Goal: Task Accomplishment & Management: Use online tool/utility

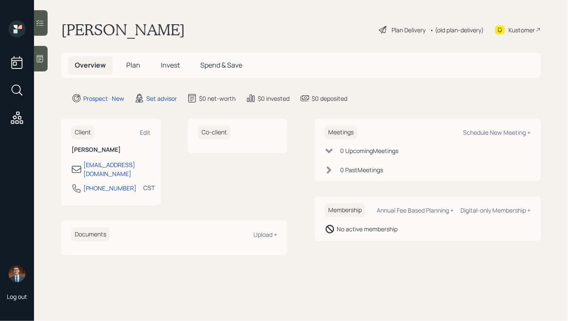
click at [40, 58] on icon at bounding box center [40, 58] width 6 height 7
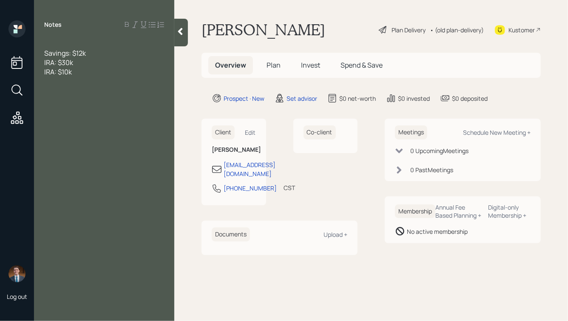
click at [54, 45] on div at bounding box center [104, 43] width 120 height 9
click at [98, 63] on div "Current 401k:" at bounding box center [104, 62] width 120 height 9
click at [137, 52] on div at bounding box center [104, 52] width 120 height 9
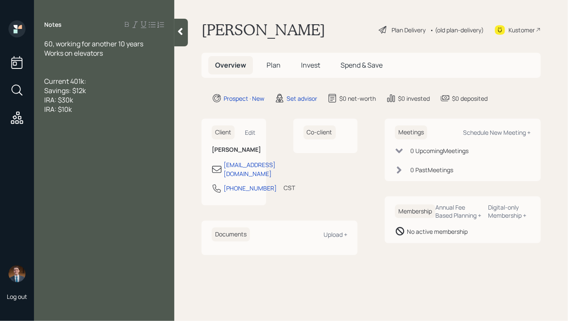
click at [149, 42] on div "60, working for another 10 years" at bounding box center [104, 43] width 120 height 9
click at [105, 52] on div "60, working for another 10 years, wife is disabled" at bounding box center [104, 48] width 120 height 19
click at [92, 71] on div "His salary:" at bounding box center [104, 71] width 120 height 9
drag, startPoint x: 74, startPoint y: 71, endPoint x: 55, endPoint y: 72, distance: 19.1
click at [55, 72] on span "His salary:" at bounding box center [60, 71] width 32 height 9
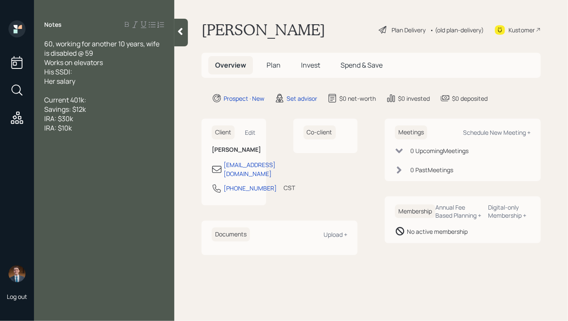
click at [79, 75] on div "His SSDI:" at bounding box center [104, 71] width 120 height 9
click at [106, 104] on div "Current 401k:" at bounding box center [104, 99] width 120 height 9
click at [87, 100] on span "Current 401k: , contributing 10%" at bounding box center [94, 99] width 101 height 9
click at [162, 102] on div "Current 401k: $29k , contributing 10%" at bounding box center [104, 99] width 120 height 9
click at [105, 102] on span "Current 401k: $29k , contributing 10%" at bounding box center [102, 99] width 116 height 9
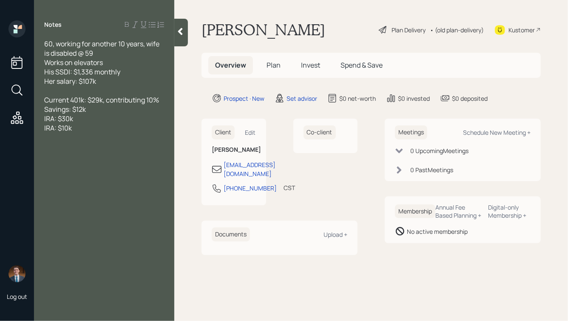
click at [162, 98] on div "Current 401k: $29k, contributing 10%" at bounding box center [104, 99] width 120 height 9
click at [85, 128] on div "IRA: $30k" at bounding box center [104, 127] width 120 height 9
click at [89, 119] on div "Savings: $12k" at bounding box center [104, 118] width 120 height 9
click at [82, 139] on div "IRA: $30k" at bounding box center [104, 137] width 120 height 9
click at [81, 147] on div "IRA: $10k" at bounding box center [104, 146] width 120 height 9
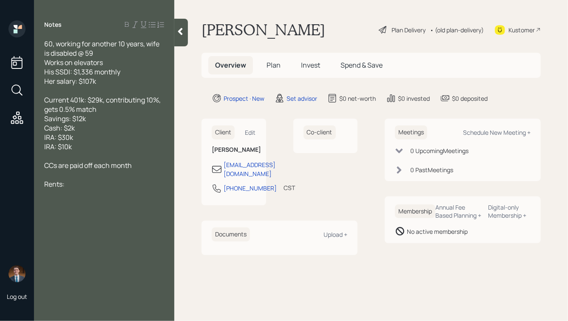
click at [111, 182] on div "Rents:" at bounding box center [104, 183] width 120 height 9
click at [102, 118] on div "Savings: $12k" at bounding box center [104, 118] width 120 height 9
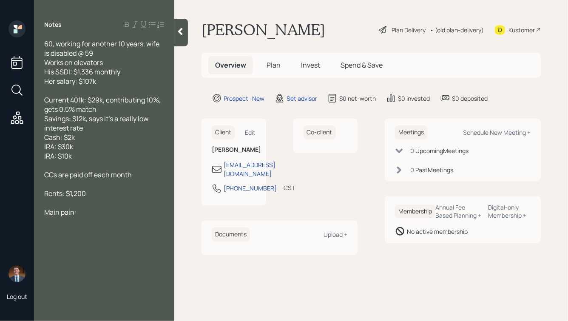
click at [94, 215] on div "Main pain:" at bounding box center [104, 211] width 120 height 9
click at [182, 30] on icon at bounding box center [180, 31] width 9 height 9
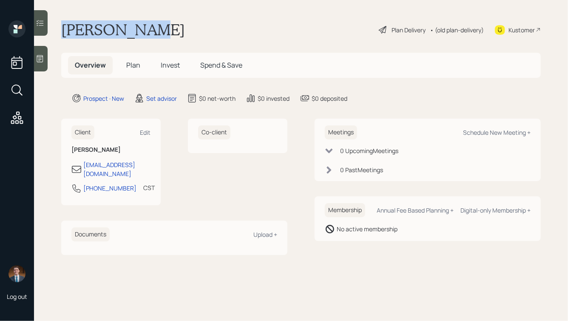
drag, startPoint x: 151, startPoint y: 32, endPoint x: 53, endPoint y: 29, distance: 98.2
click at [53, 30] on main "Lee Wallace Plan Delivery • (old plan-delivery) Kustomer Overview Plan Invest S…" at bounding box center [301, 160] width 534 height 321
click at [60, 26] on main "Lee Wallace Plan Delivery • (old plan-delivery) Kustomer Overview Plan Invest S…" at bounding box center [301, 160] width 534 height 321
click at [481, 132] on div "Schedule New Meeting +" at bounding box center [497, 132] width 68 height 8
select select "round-robin"
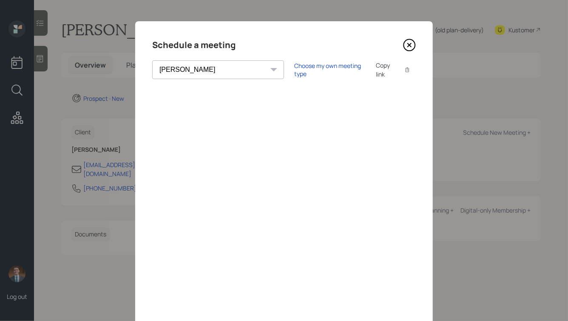
click at [413, 44] on icon at bounding box center [409, 45] width 13 height 13
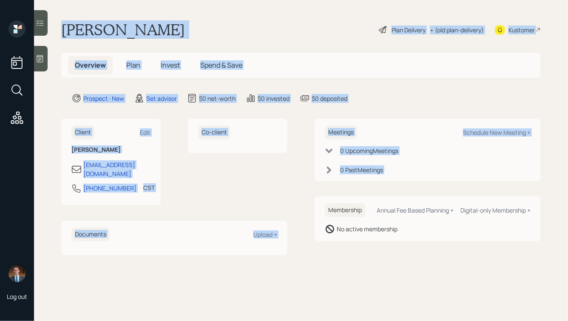
drag, startPoint x: 61, startPoint y: 27, endPoint x: 306, endPoint y: 207, distance: 304.1
click at [306, 207] on main "Lee Wallace Plan Delivery • (old plan-delivery) Kustomer Overview Plan Invest S…" at bounding box center [301, 160] width 534 height 321
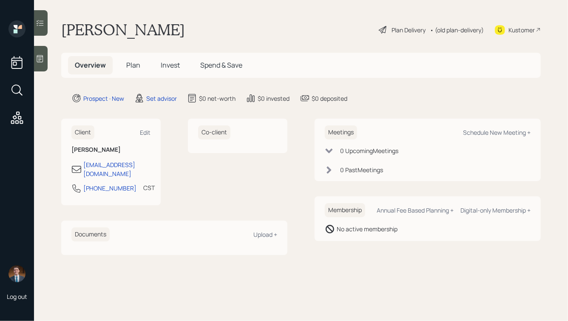
click at [409, 276] on main "Lee Wallace Plan Delivery • (old plan-delivery) Kustomer Overview Plan Invest S…" at bounding box center [301, 160] width 534 height 321
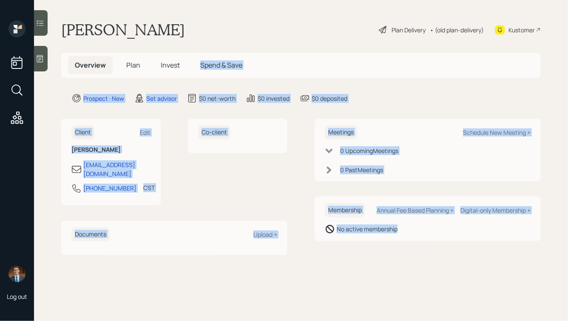
drag, startPoint x: 425, startPoint y: 268, endPoint x: 270, endPoint y: 54, distance: 264.3
click at [270, 54] on main "Lee Wallace Plan Delivery • (old plan-delivery) Kustomer Overview Plan Invest S…" at bounding box center [301, 160] width 534 height 321
click at [344, 118] on main "Lee Wallace Plan Delivery • (old plan-delivery) Kustomer Overview Plan Invest S…" at bounding box center [301, 160] width 534 height 321
